Goal: Information Seeking & Learning: Understand process/instructions

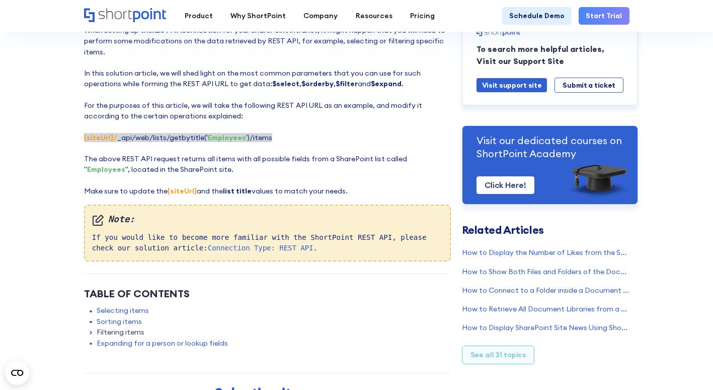
click at [119, 221] on em "Note:" at bounding box center [267, 219] width 351 height 14
drag, startPoint x: 119, startPoint y: 221, endPoint x: 105, endPoint y: 221, distance: 14.6
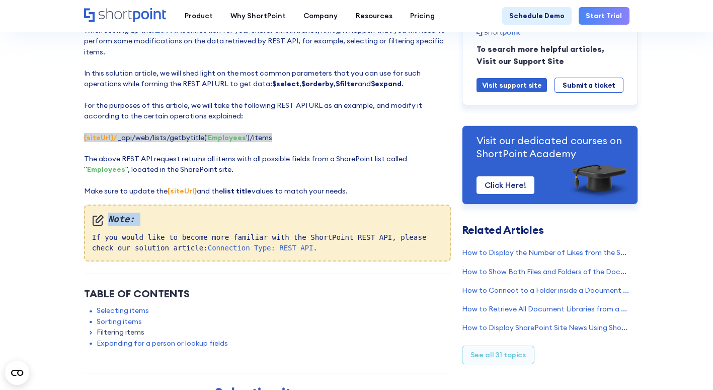
click at [105, 221] on em "Note:" at bounding box center [267, 219] width 351 height 14
click at [104, 221] on em "Note:" at bounding box center [267, 219] width 351 height 14
drag, startPoint x: 104, startPoint y: 221, endPoint x: 99, endPoint y: 219, distance: 5.6
click at [99, 219] on em "Note:" at bounding box center [267, 219] width 351 height 14
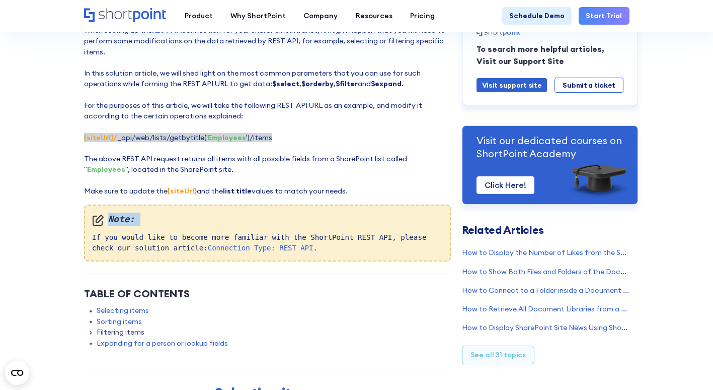
click at [99, 219] on em "Note:" at bounding box center [267, 219] width 351 height 14
drag, startPoint x: 99, startPoint y: 219, endPoint x: 136, endPoint y: 214, distance: 37.1
click at [136, 214] on div "Note: If you would like to become more familiar with the ShortPoint REST API, p…" at bounding box center [267, 232] width 367 height 57
click at [154, 221] on em "Note:" at bounding box center [267, 219] width 351 height 14
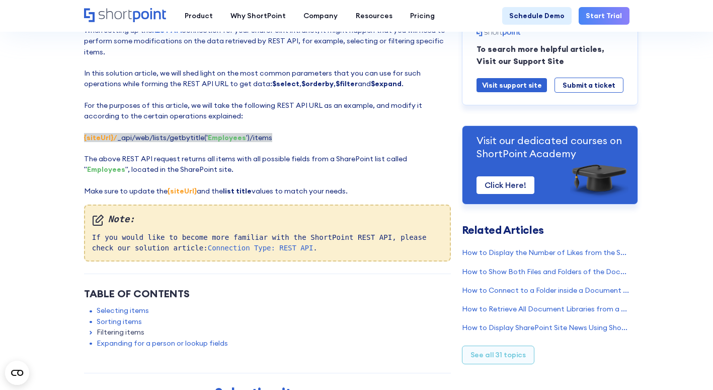
click at [138, 231] on div "Note: If you would like to become more familiar with the ShortPoint REST API, p…" at bounding box center [267, 232] width 367 height 57
click at [100, 236] on div "Note: If you would like to become more familiar with the ShortPoint REST API, p…" at bounding box center [267, 232] width 367 height 57
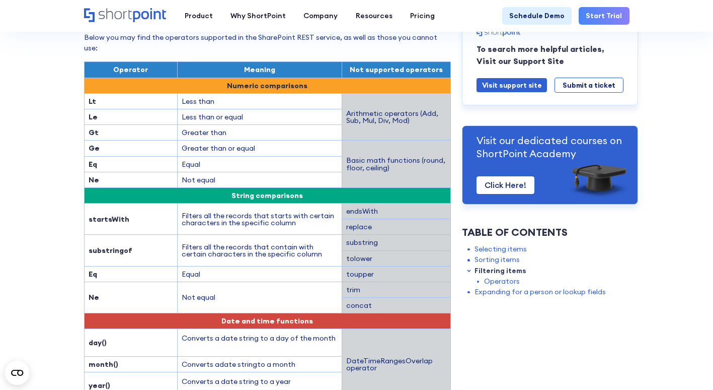
scroll to position [1107, 0]
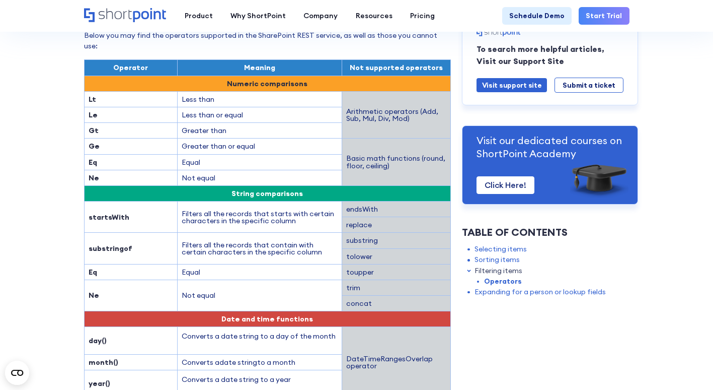
click at [187, 107] on td "Less than or equal" at bounding box center [259, 115] width 165 height 16
drag, startPoint x: 187, startPoint y: 86, endPoint x: 186, endPoint y: 98, distance: 11.6
click at [186, 123] on td "Greater than" at bounding box center [259, 131] width 165 height 16
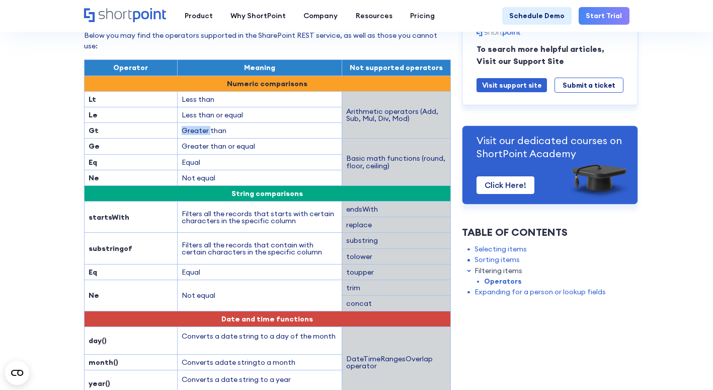
click at [186, 123] on td "Greater than" at bounding box center [259, 131] width 165 height 16
drag, startPoint x: 186, startPoint y: 100, endPoint x: 183, endPoint y: 116, distance: 16.8
click at [183, 138] on td "Greater than or equal" at bounding box center [259, 146] width 165 height 16
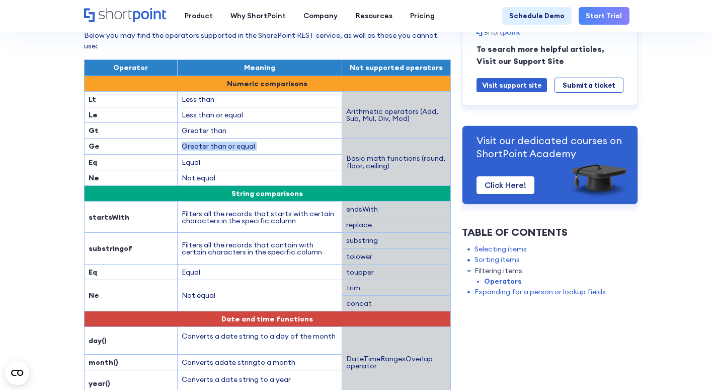
click at [183, 138] on td "Greater than or equal" at bounding box center [259, 146] width 165 height 16
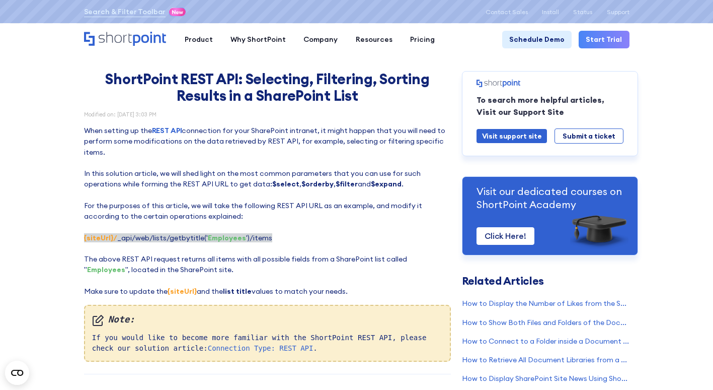
scroll to position [0, 0]
